Goal: Check status: Check status

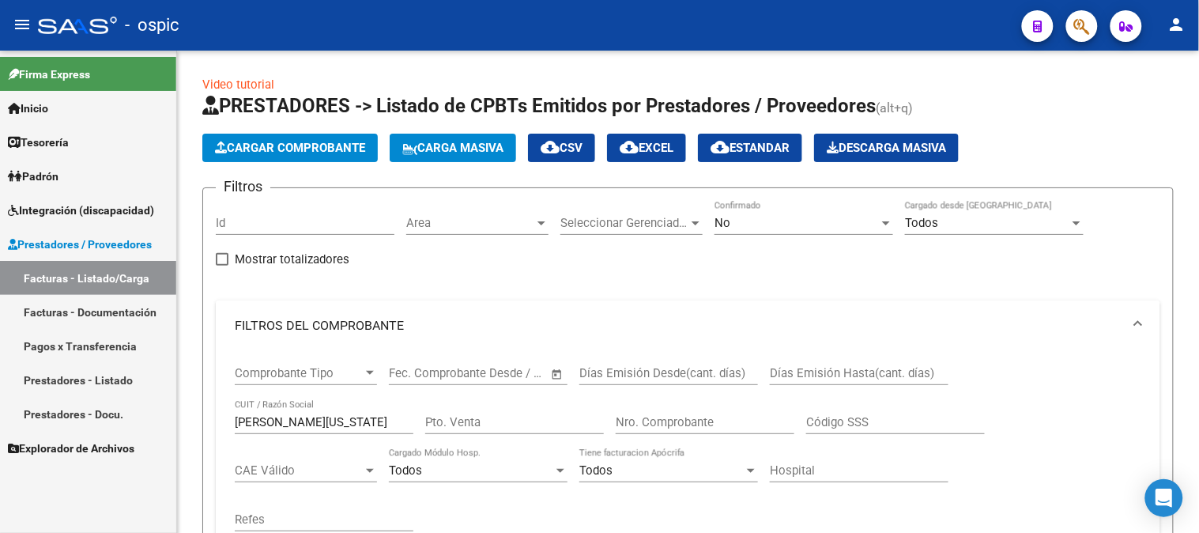
scroll to position [439, 0]
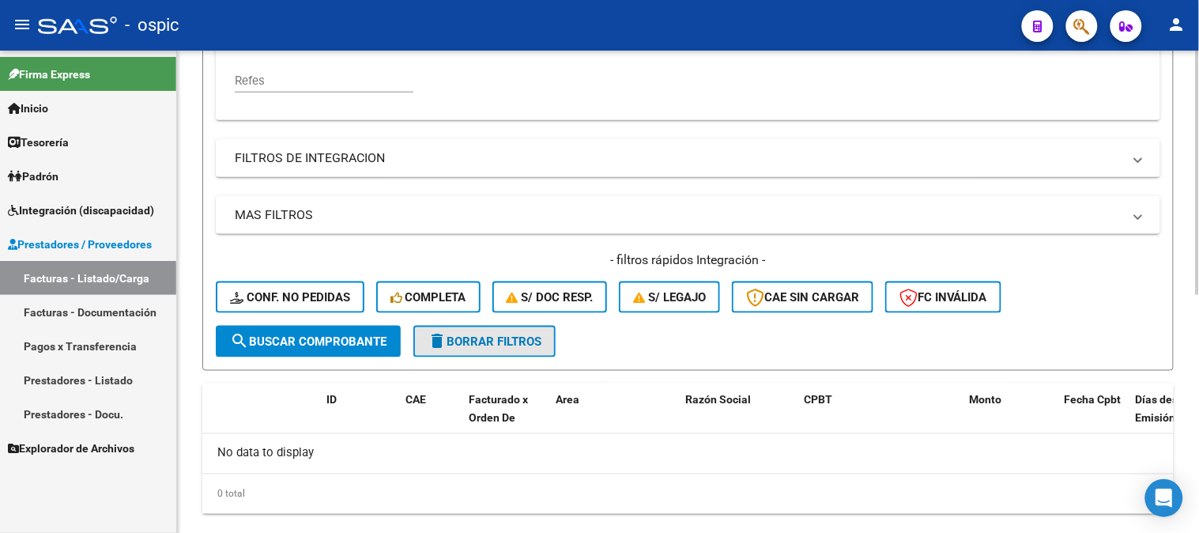
click at [470, 340] on span "delete Borrar Filtros" at bounding box center [485, 341] width 114 height 14
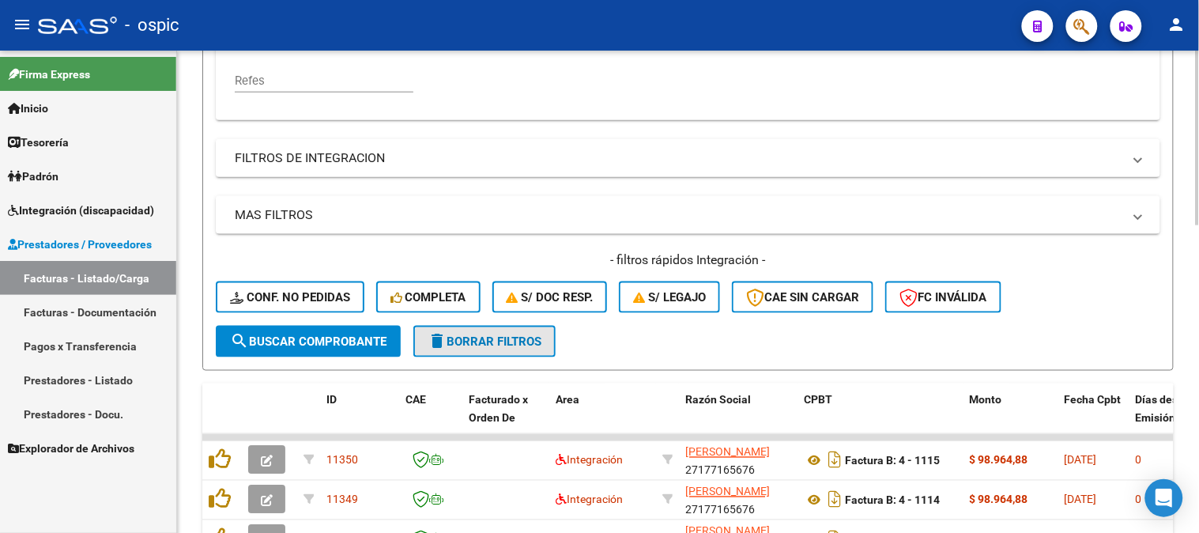
click at [468, 344] on span "delete Borrar Filtros" at bounding box center [485, 341] width 114 height 14
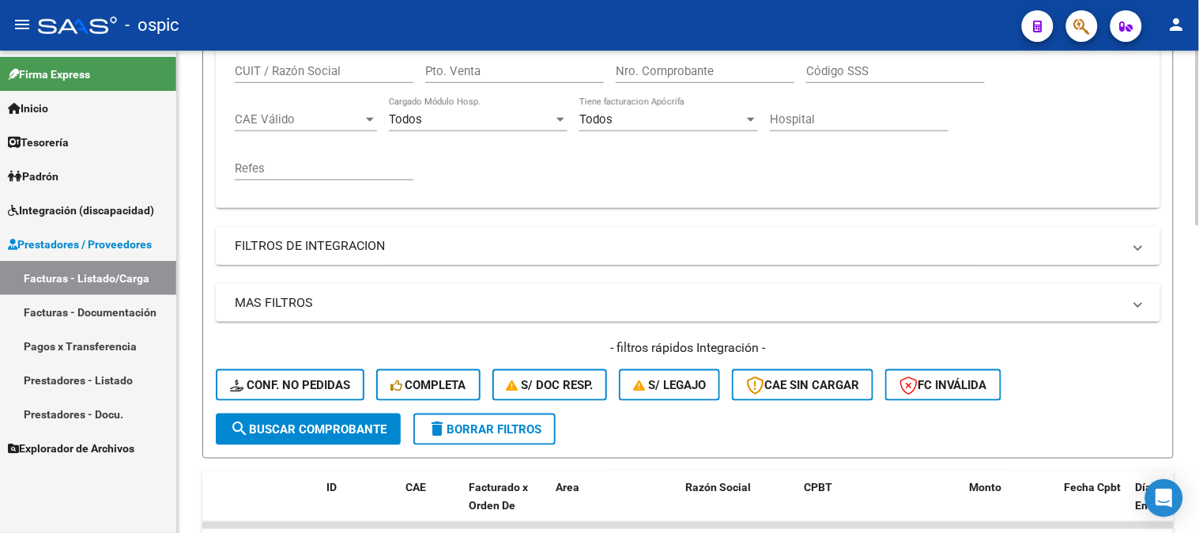
scroll to position [263, 0]
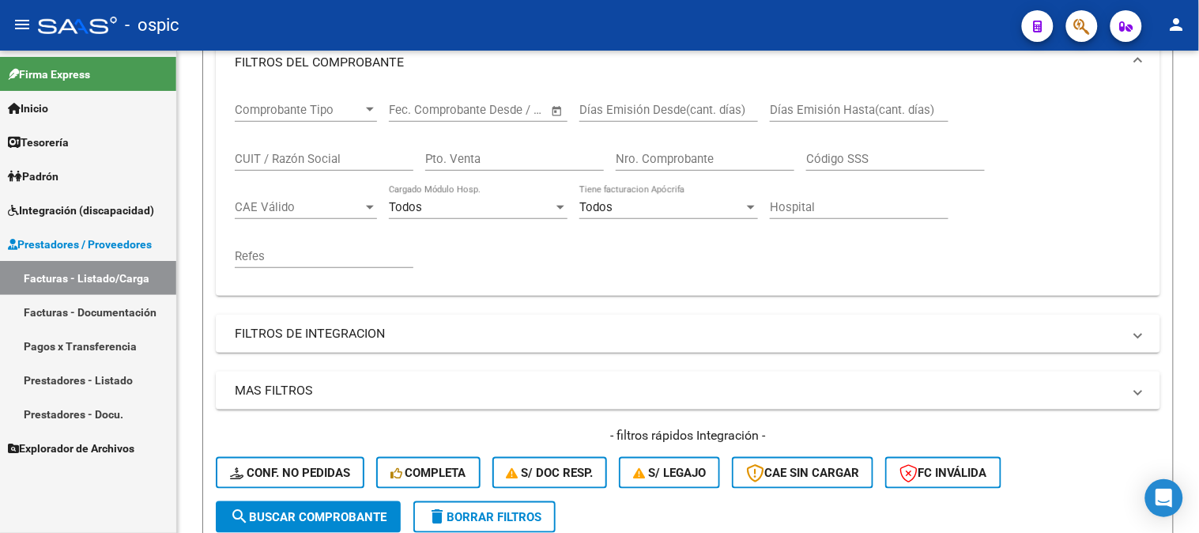
click at [92, 205] on span "Integración (discapacidad)" at bounding box center [81, 210] width 146 height 17
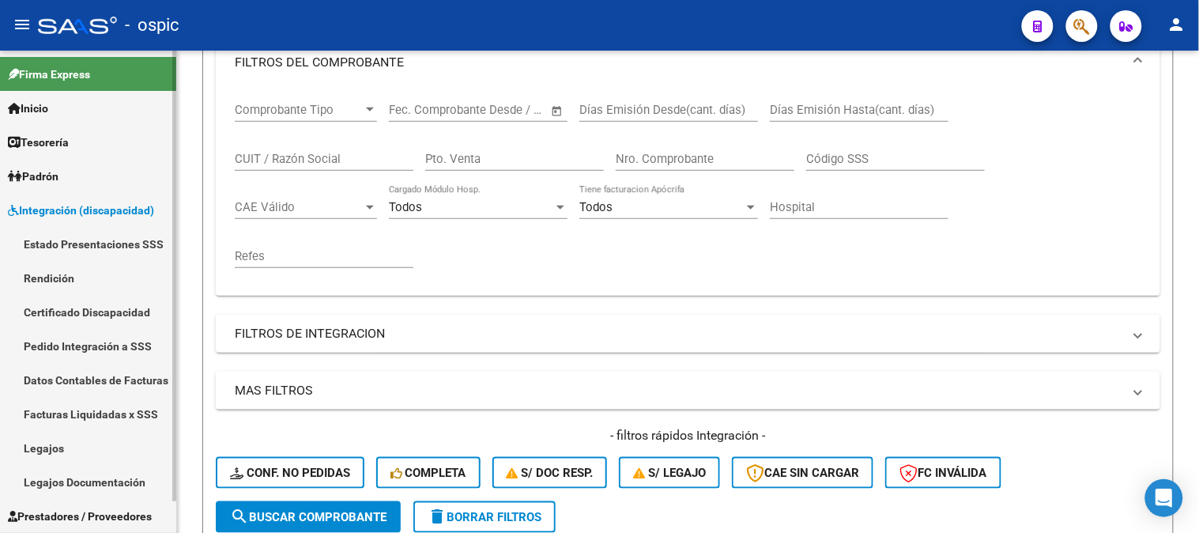
click at [73, 338] on link "Pedido Integración a SSS" at bounding box center [88, 346] width 176 height 34
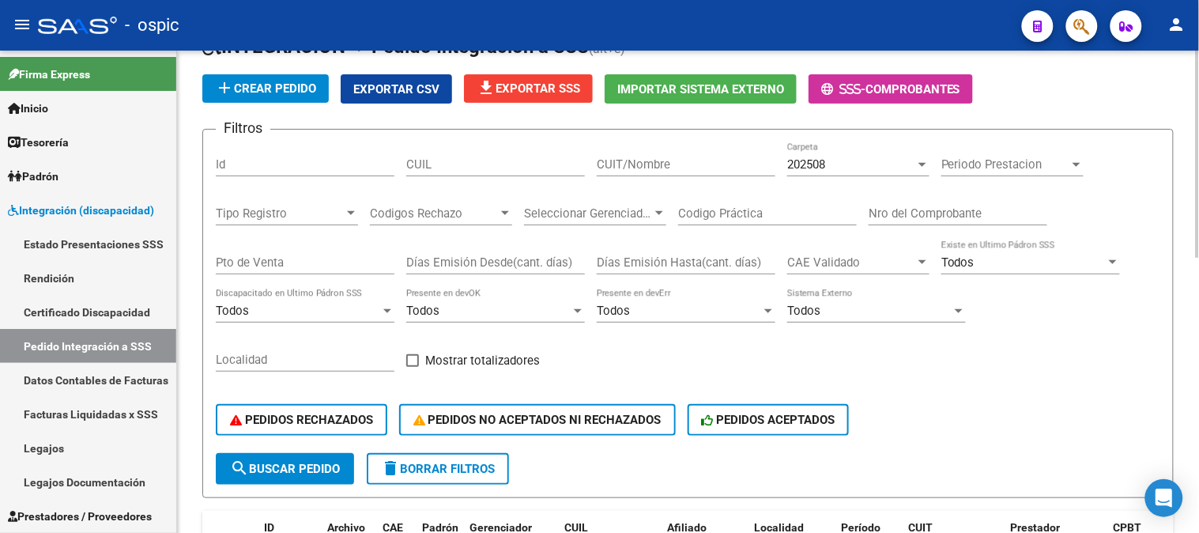
scroll to position [263, 0]
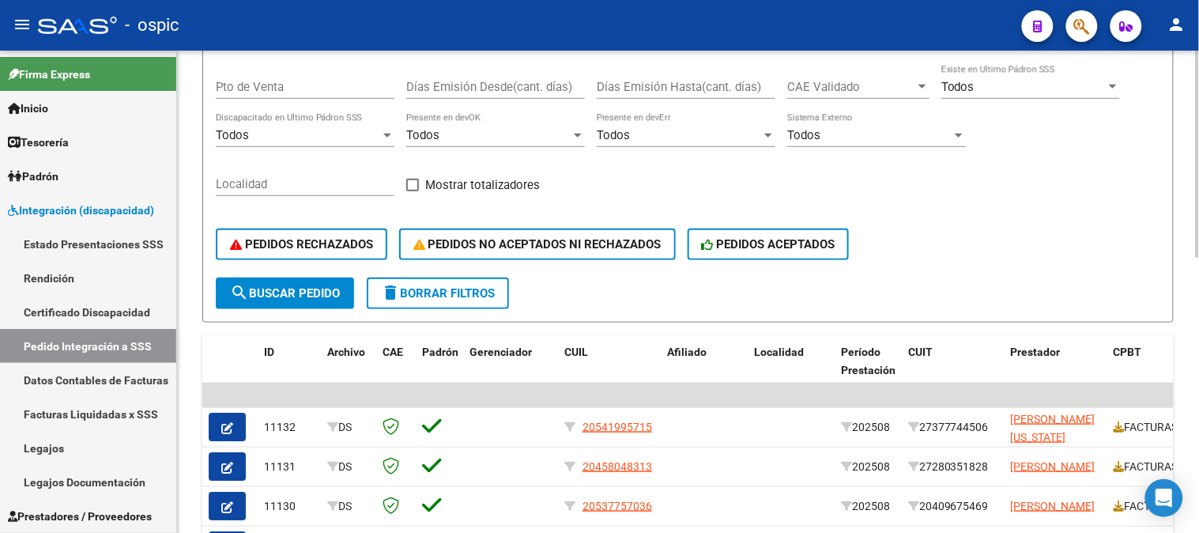
click at [327, 279] on button "search Buscar Pedido" at bounding box center [285, 293] width 138 height 32
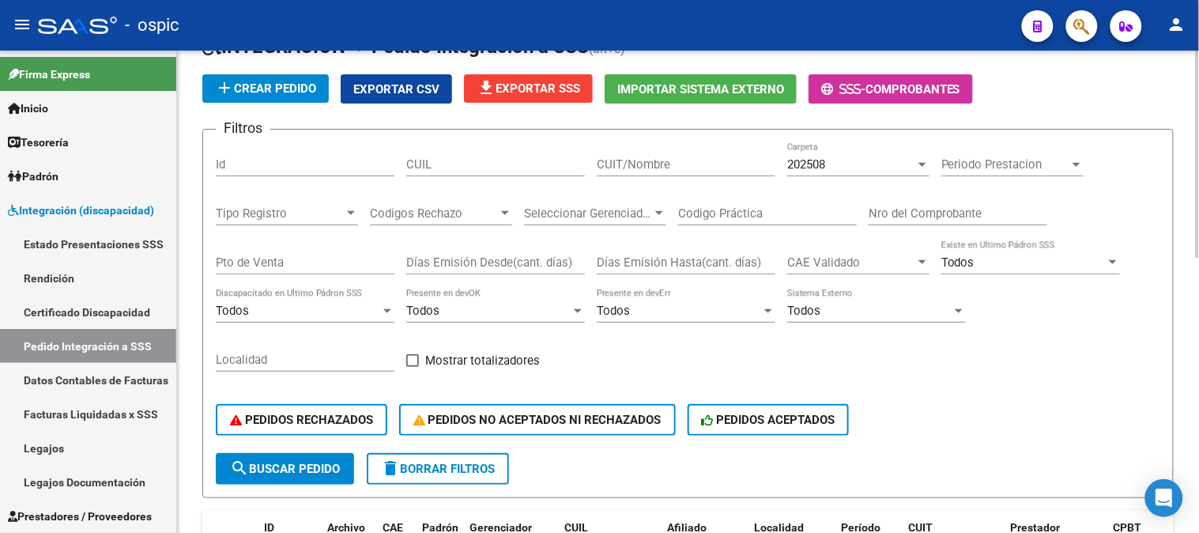
scroll to position [0, 0]
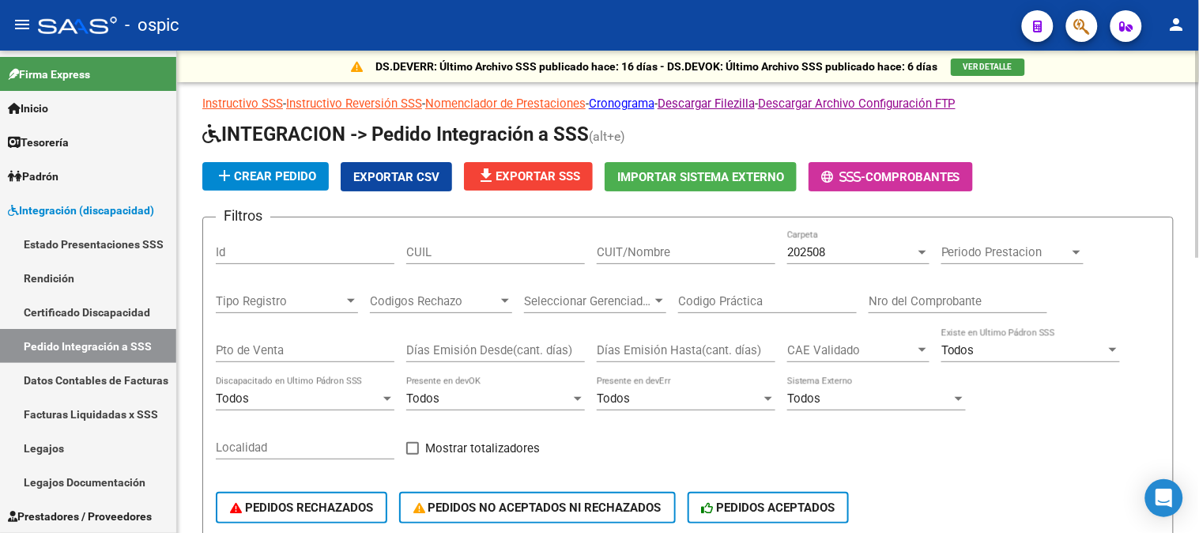
click at [804, 261] on div "202508 Carpeta" at bounding box center [858, 247] width 142 height 34
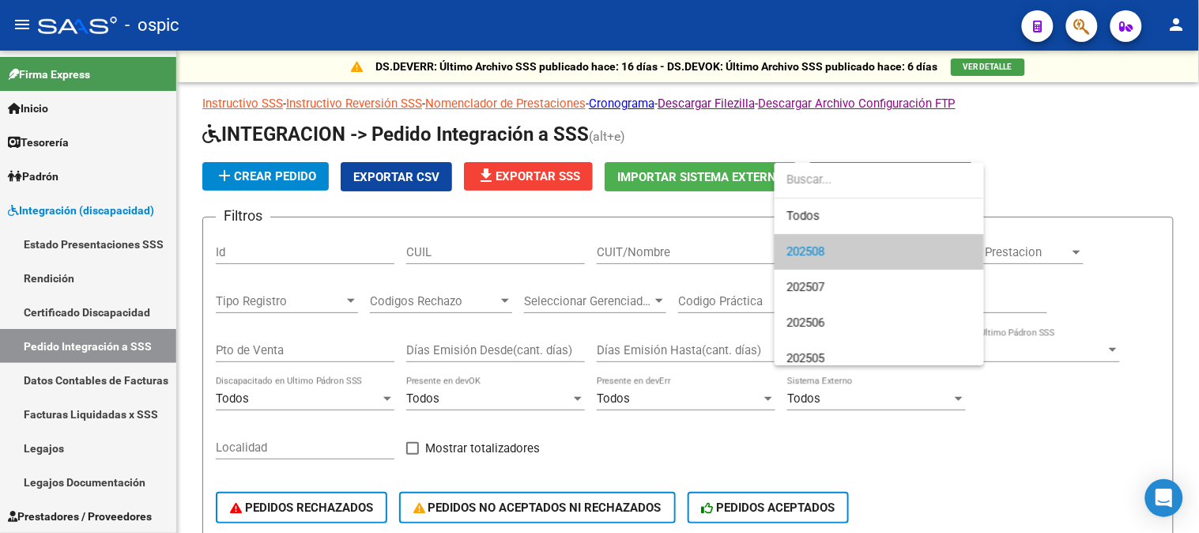
click at [804, 247] on span "202508" at bounding box center [806, 251] width 38 height 14
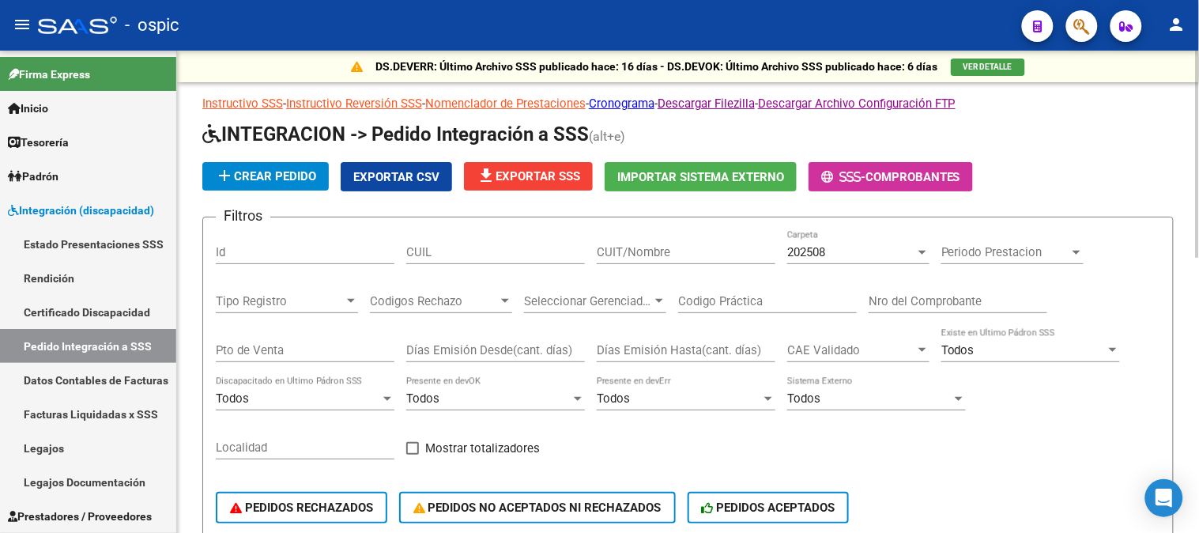
click at [817, 238] on div "202508 Carpeta" at bounding box center [858, 247] width 142 height 34
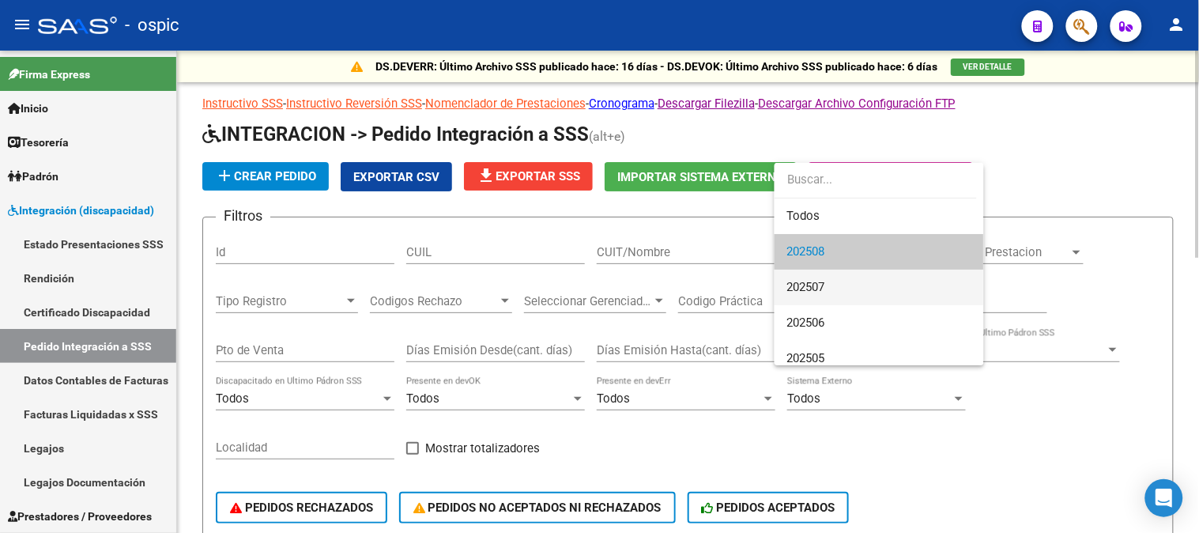
drag, startPoint x: 819, startPoint y: 278, endPoint x: 401, endPoint y: 396, distance: 434.3
click at [817, 280] on span "202507" at bounding box center [879, 287] width 184 height 36
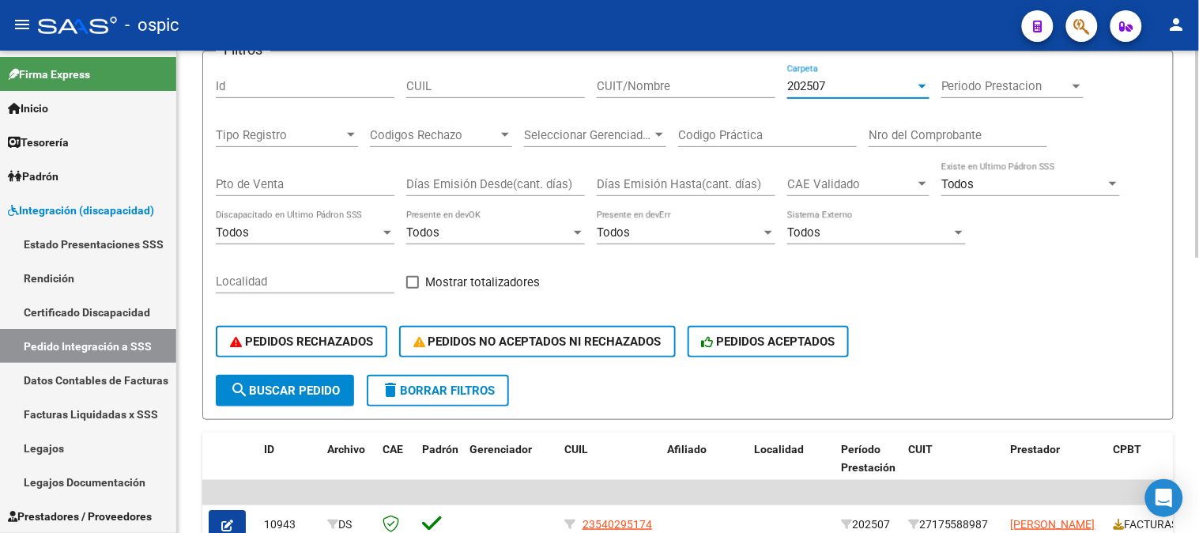
scroll to position [175, 0]
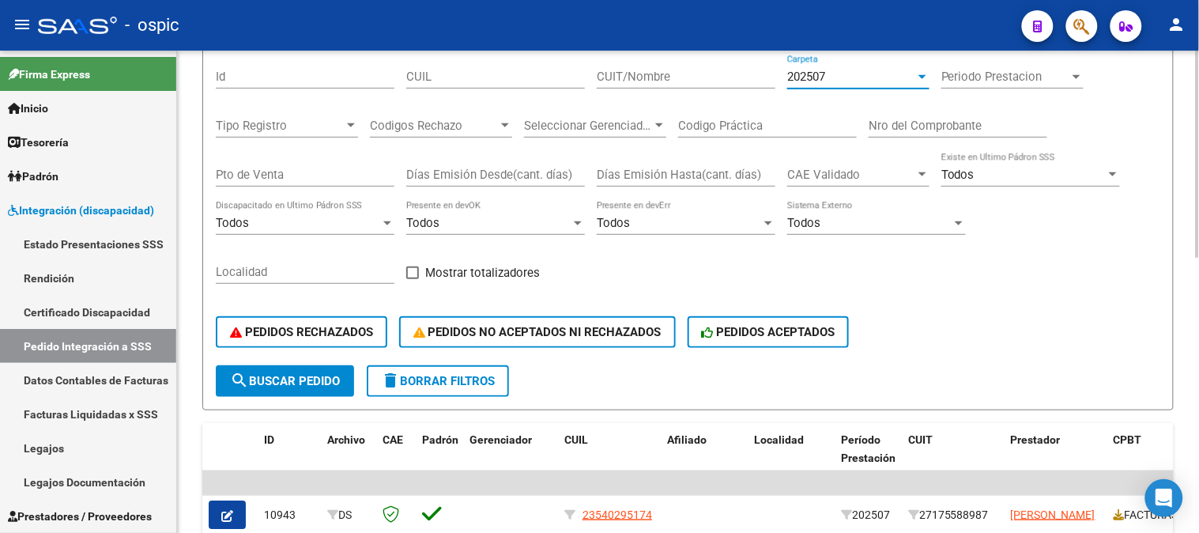
click at [288, 376] on span "search Buscar Pedido" at bounding box center [285, 381] width 110 height 14
click at [492, 82] on div "CUIL" at bounding box center [495, 72] width 179 height 34
click at [492, 79] on input "CUIL" at bounding box center [495, 77] width 179 height 14
paste input "20525624200"
click at [478, 76] on input "20525624200" at bounding box center [495, 77] width 179 height 14
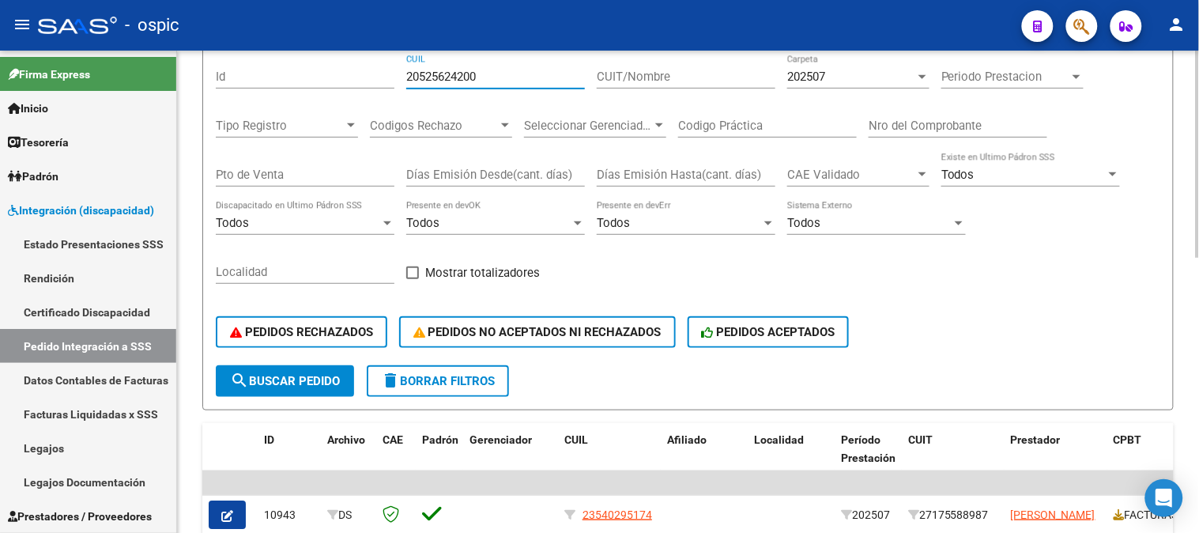
type input "20525624200"
click at [310, 374] on span "search Buscar Pedido" at bounding box center [285, 381] width 110 height 14
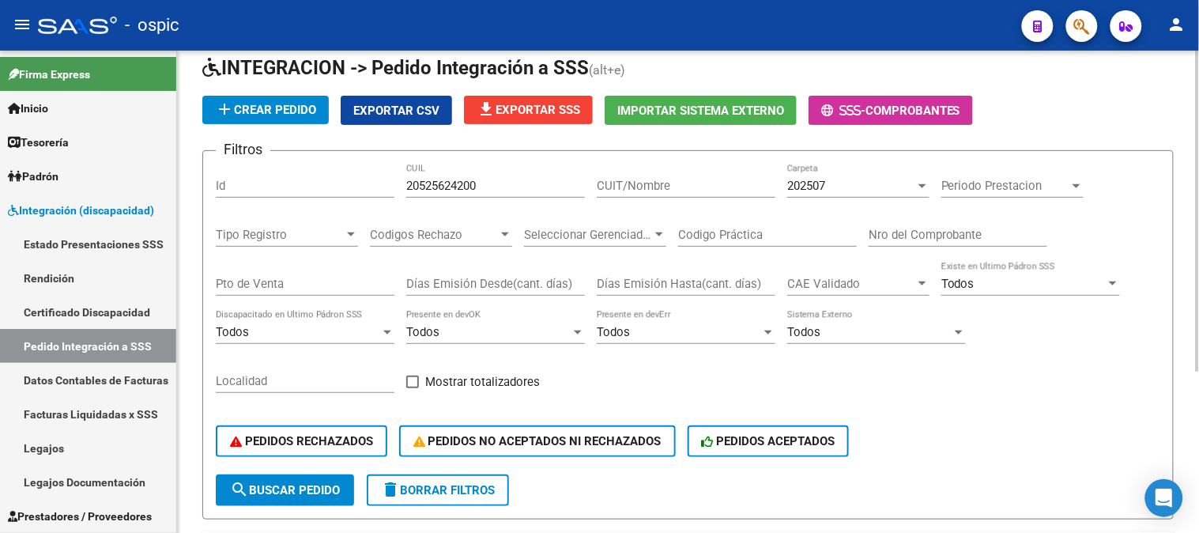
scroll to position [66, 0]
click at [303, 488] on span "search Buscar Pedido" at bounding box center [285, 491] width 110 height 14
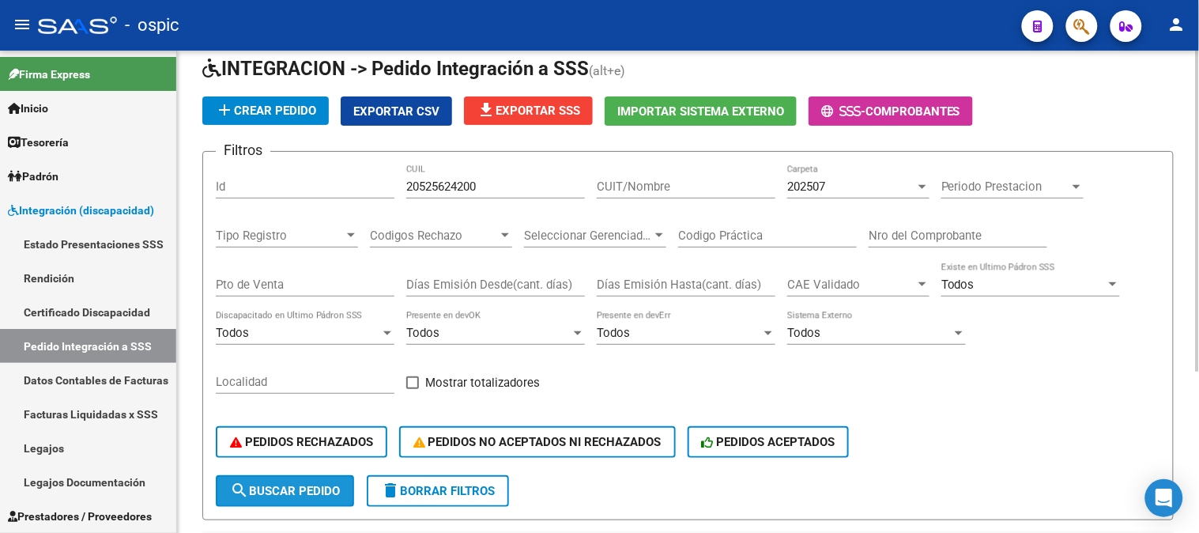
click at [288, 488] on span "search Buscar Pedido" at bounding box center [285, 491] width 110 height 14
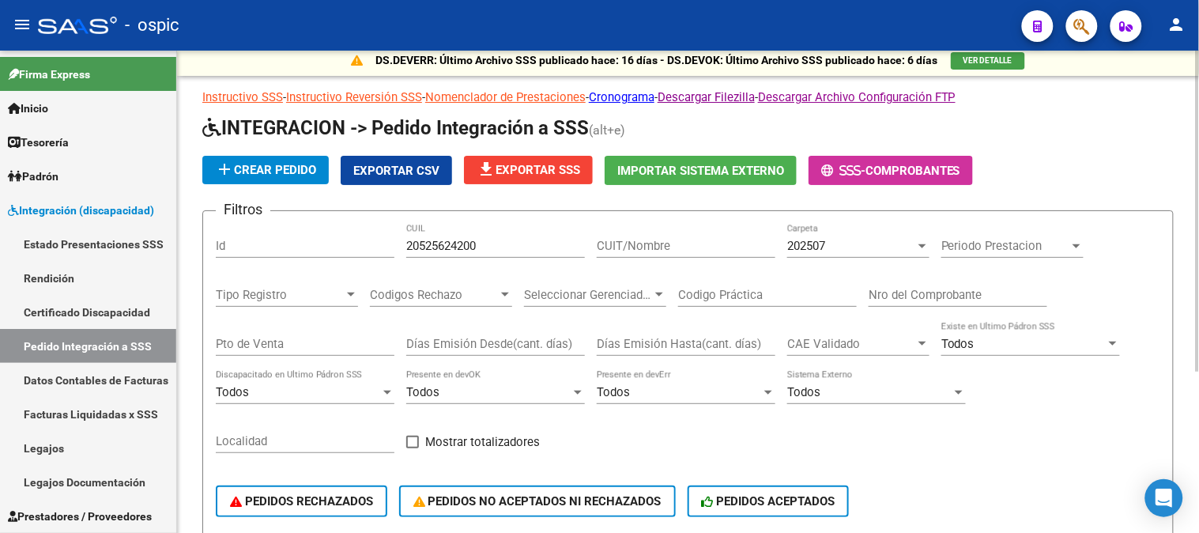
scroll to position [0, 0]
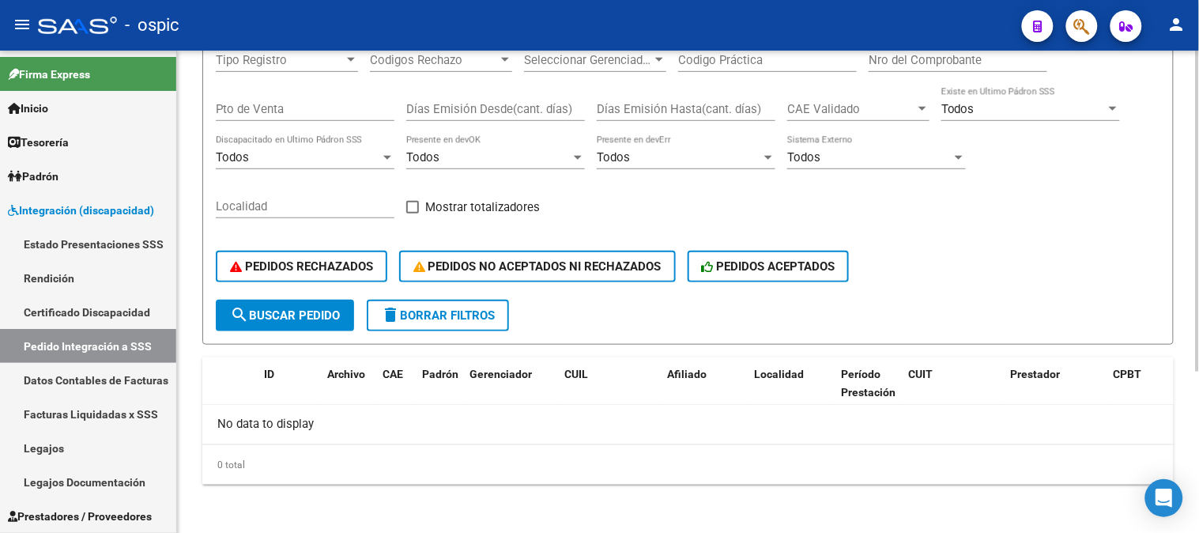
click at [309, 318] on span "search Buscar Pedido" at bounding box center [285, 315] width 110 height 14
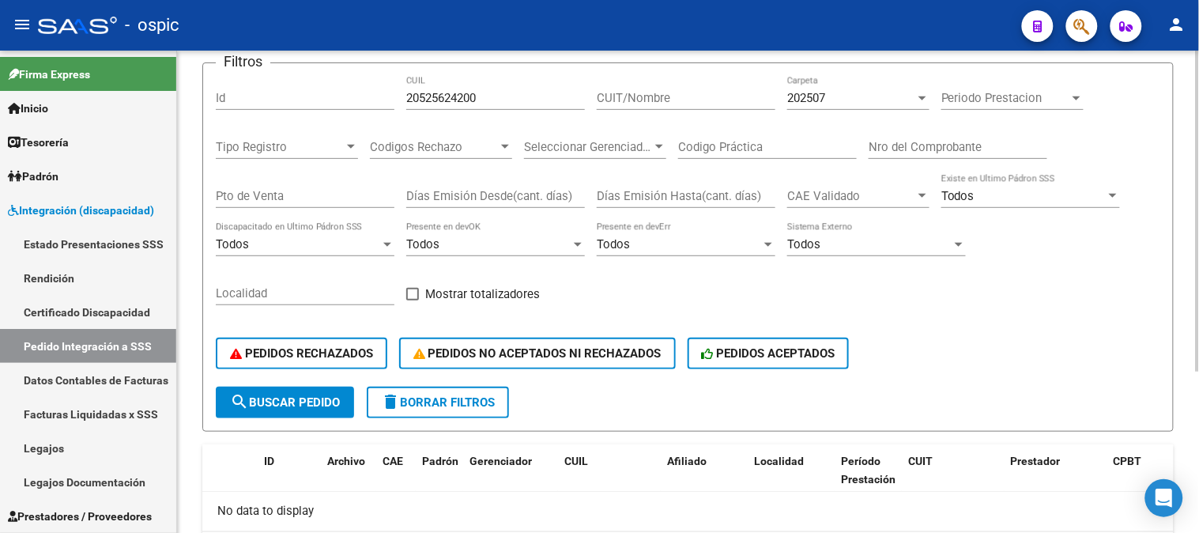
scroll to position [66, 0]
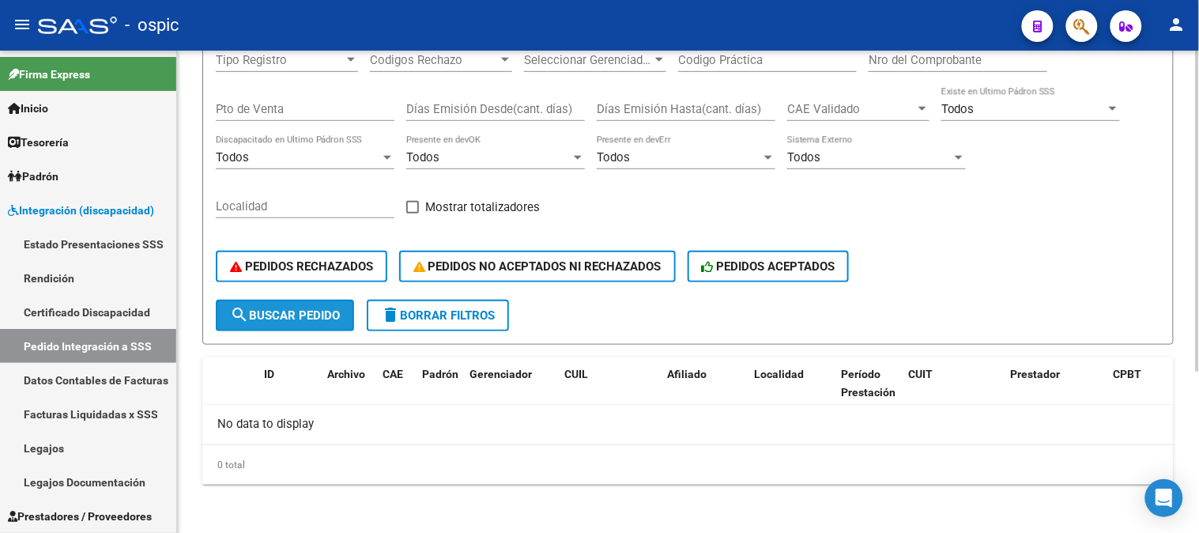
click at [307, 314] on span "search Buscar Pedido" at bounding box center [285, 315] width 110 height 14
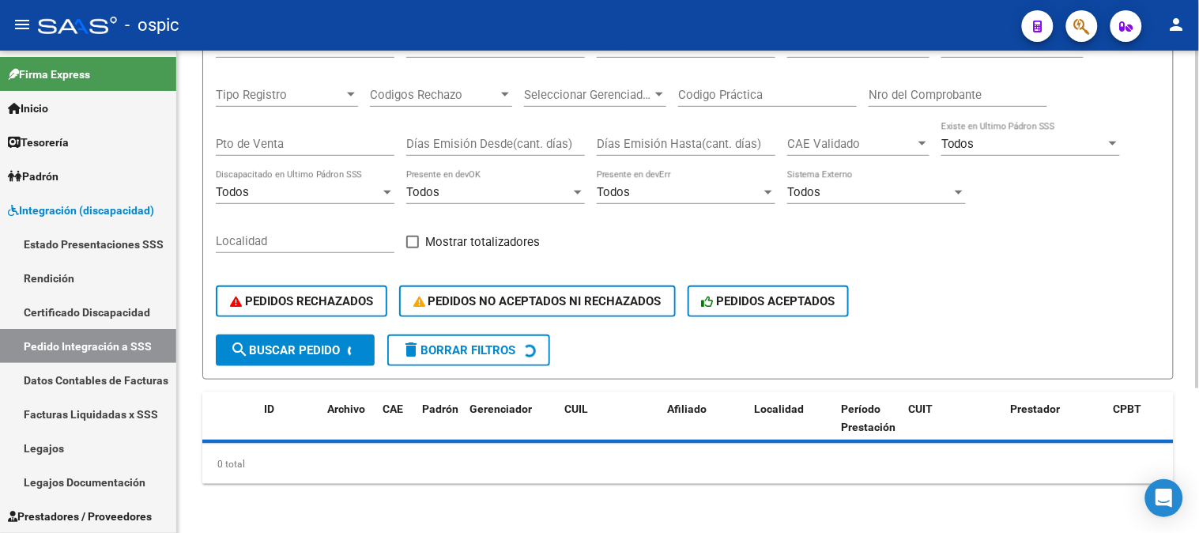
scroll to position [241, 0]
